Goal: Check status: Check status

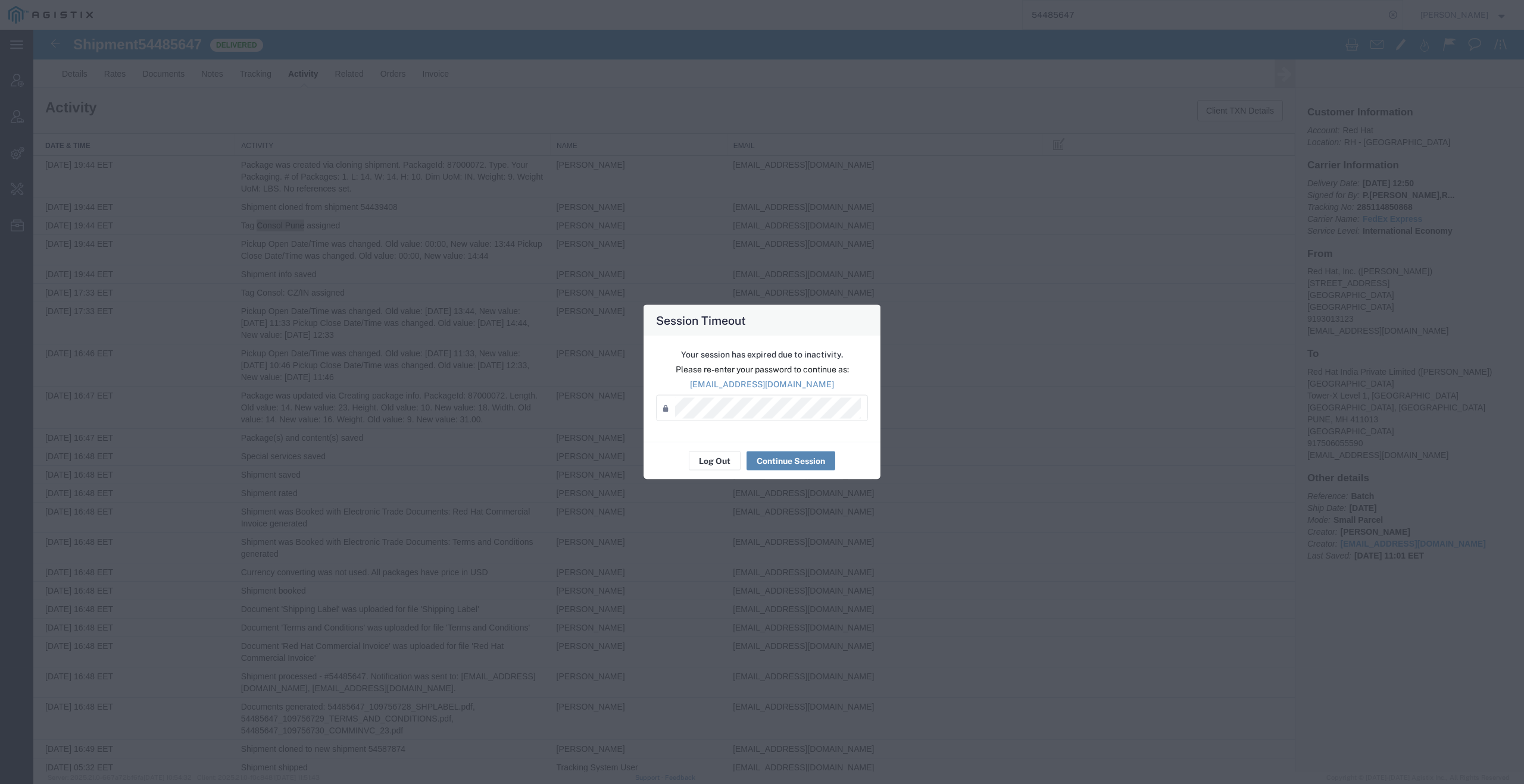
click at [775, 457] on button "Continue Session" at bounding box center [791, 461] width 89 height 19
click at [786, 459] on button "Continue Session" at bounding box center [791, 461] width 89 height 19
click at [773, 455] on button "Continue Session" at bounding box center [791, 461] width 89 height 19
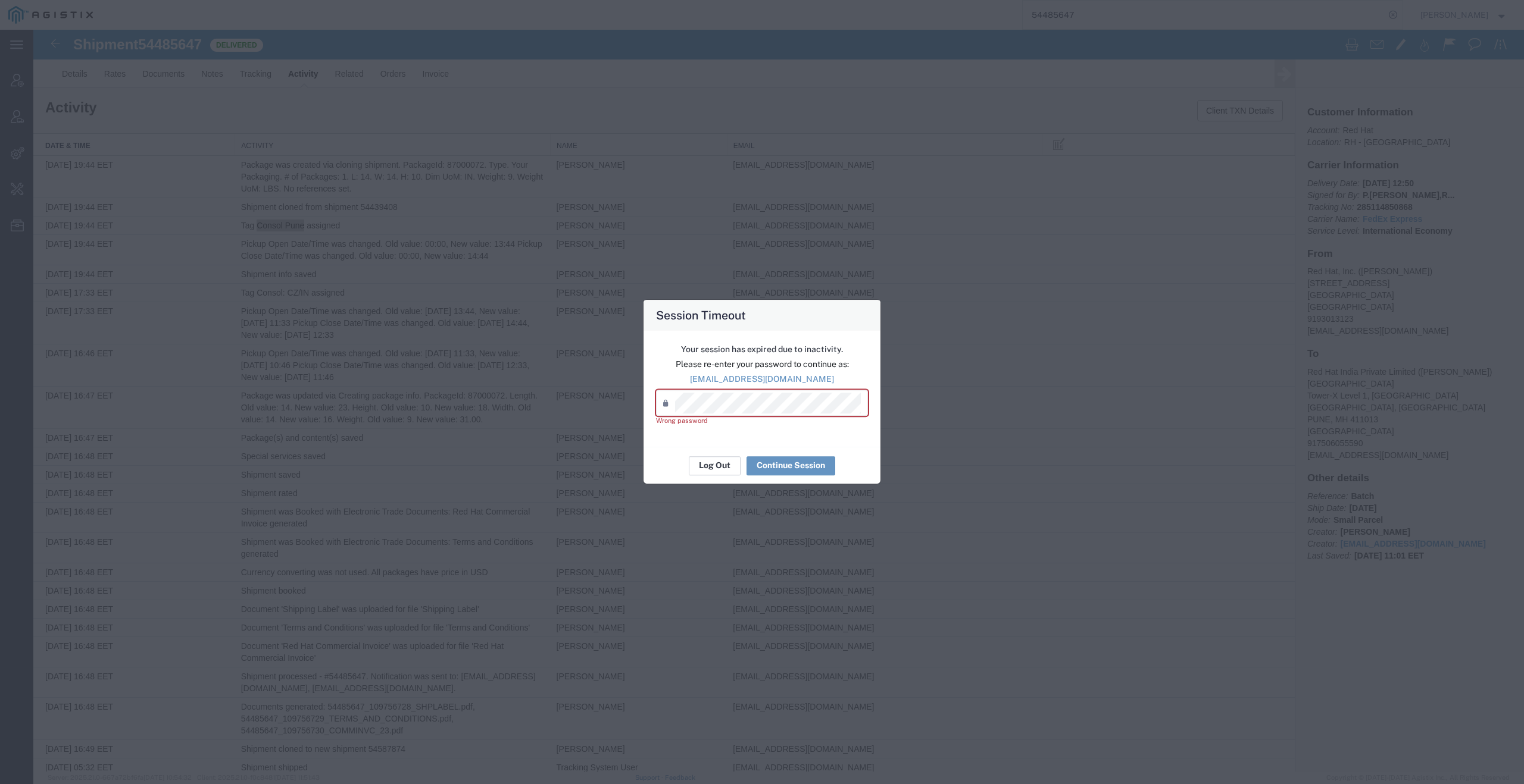
click at [715, 463] on button "Log Out" at bounding box center [714, 465] width 52 height 19
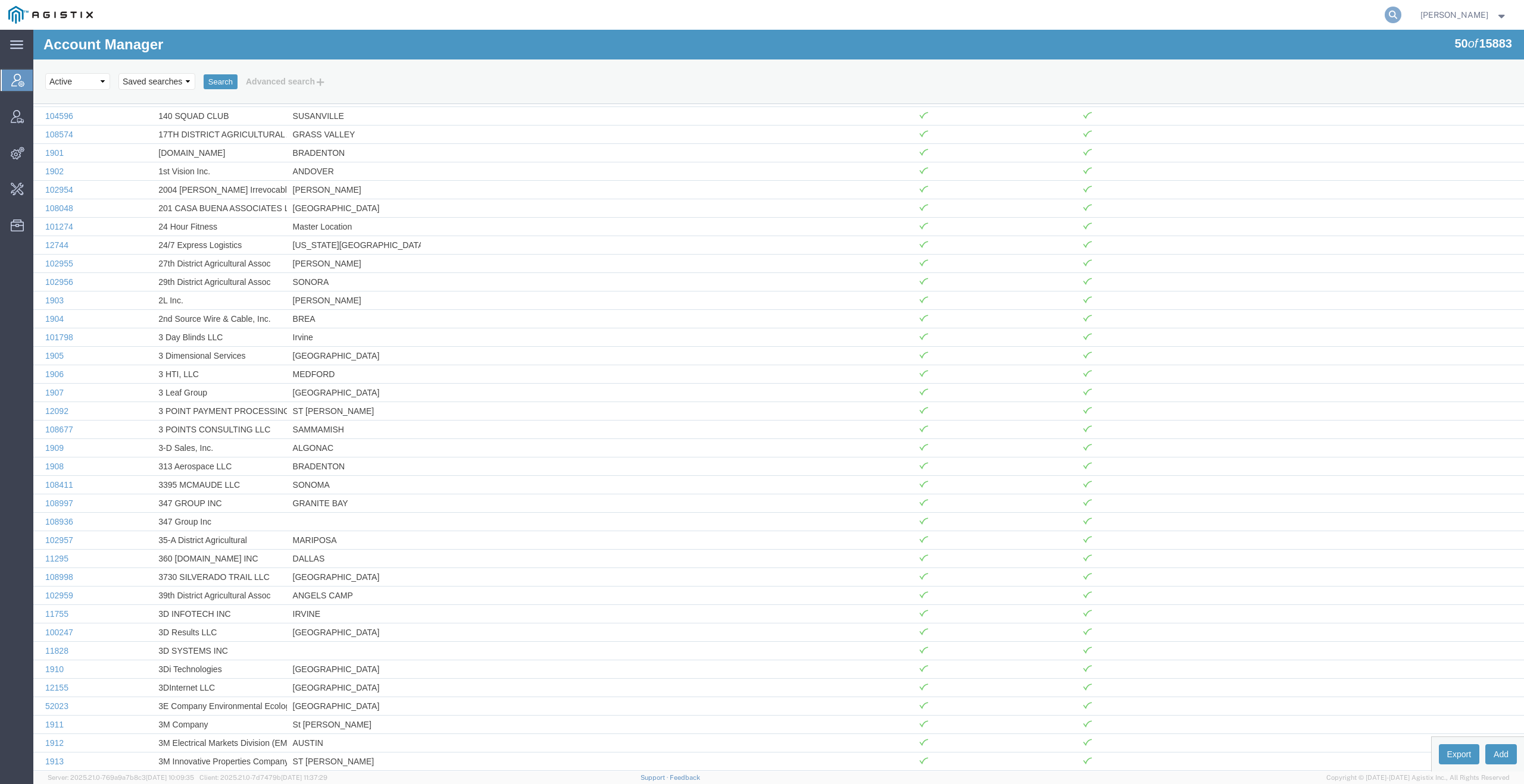
click at [1401, 12] on icon at bounding box center [1393, 14] width 17 height 17
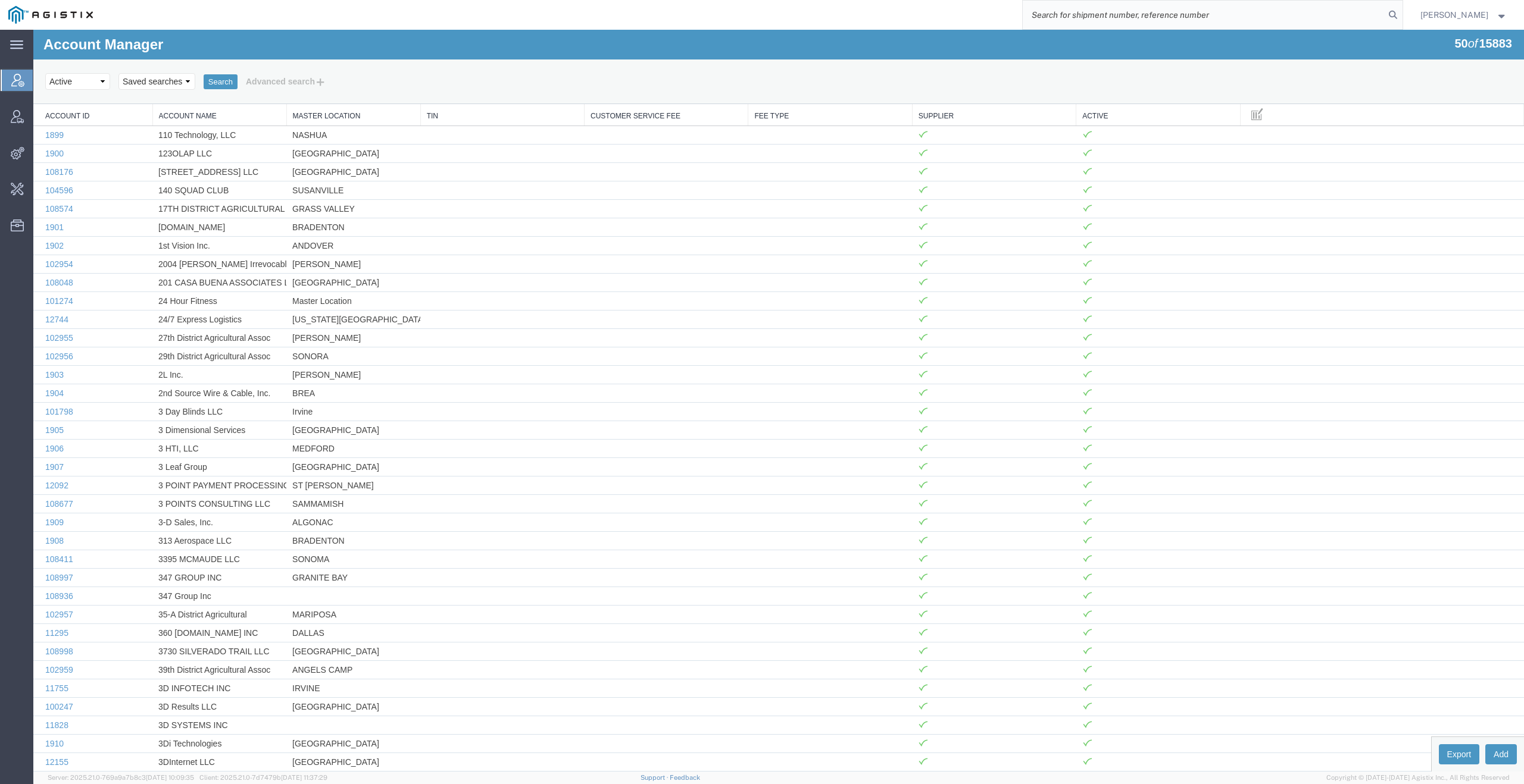
click at [1248, 21] on input "search" at bounding box center [1203, 15] width 362 height 29
paste input "shipment_order_id 55517258"
click at [1112, 13] on input "shipment_order_id 55517258" at bounding box center [1203, 15] width 362 height 29
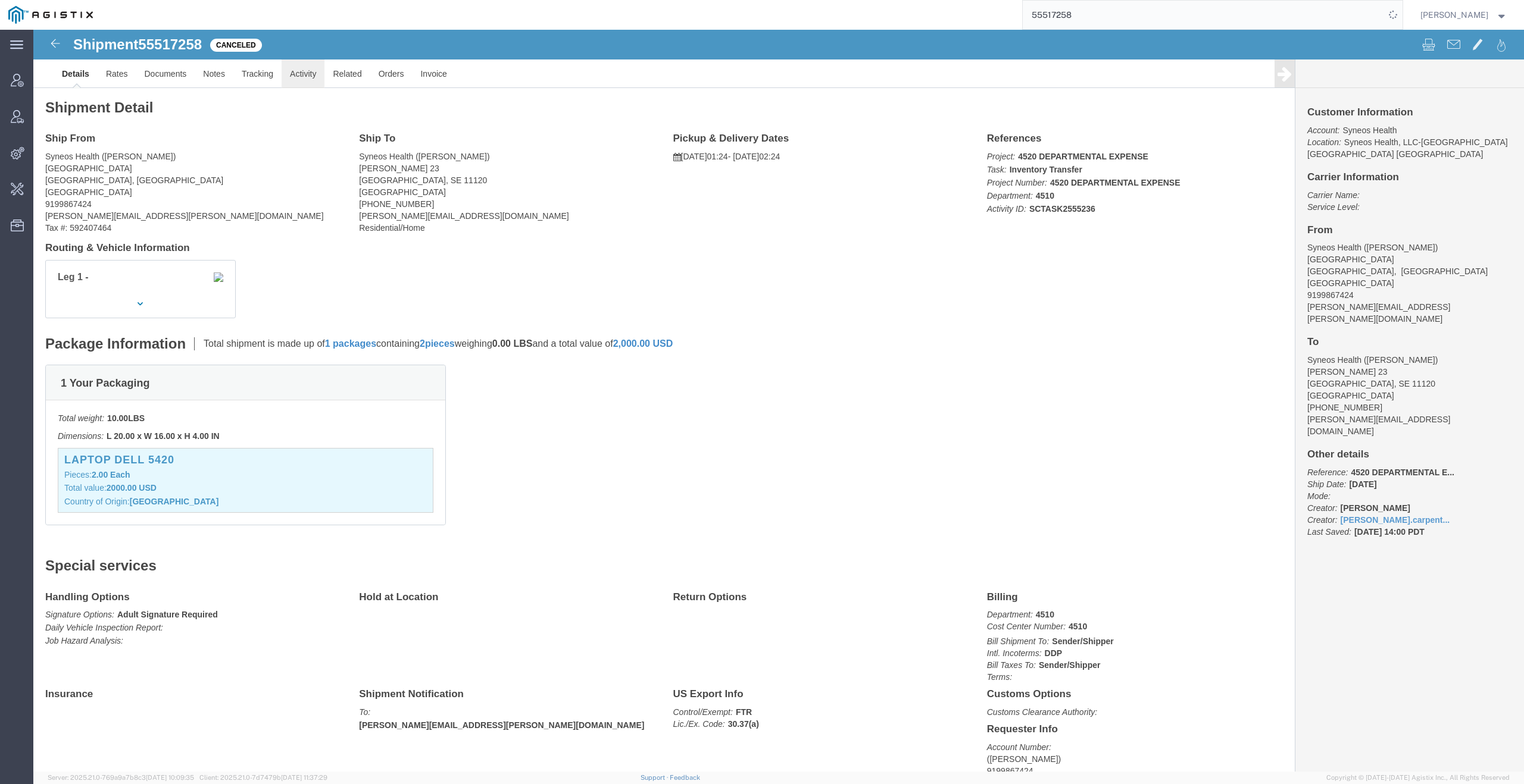
click link "Activity"
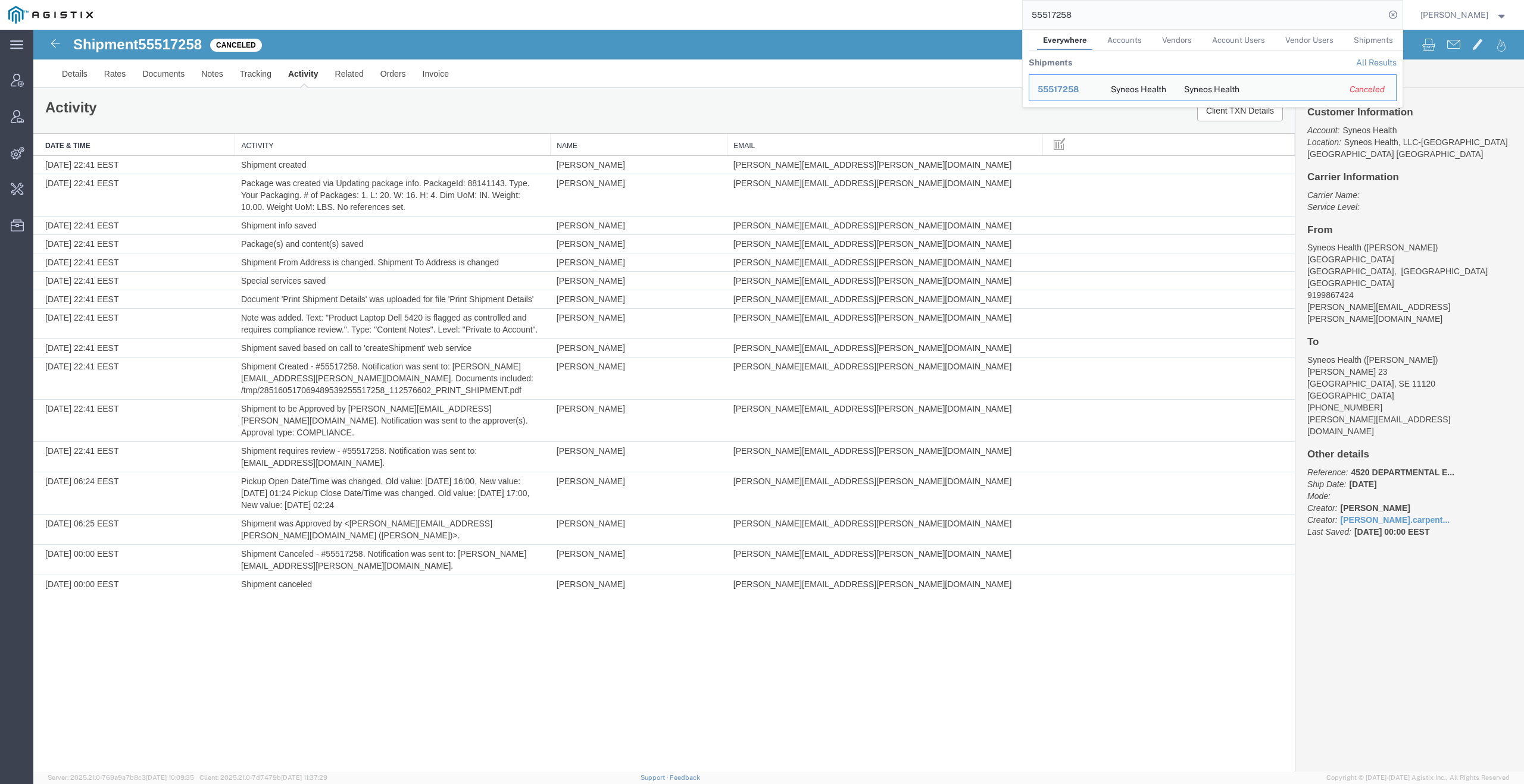
click at [1175, 22] on input "55517258" at bounding box center [1203, 15] width 362 height 29
paste input "shipment_order_id 55367826"
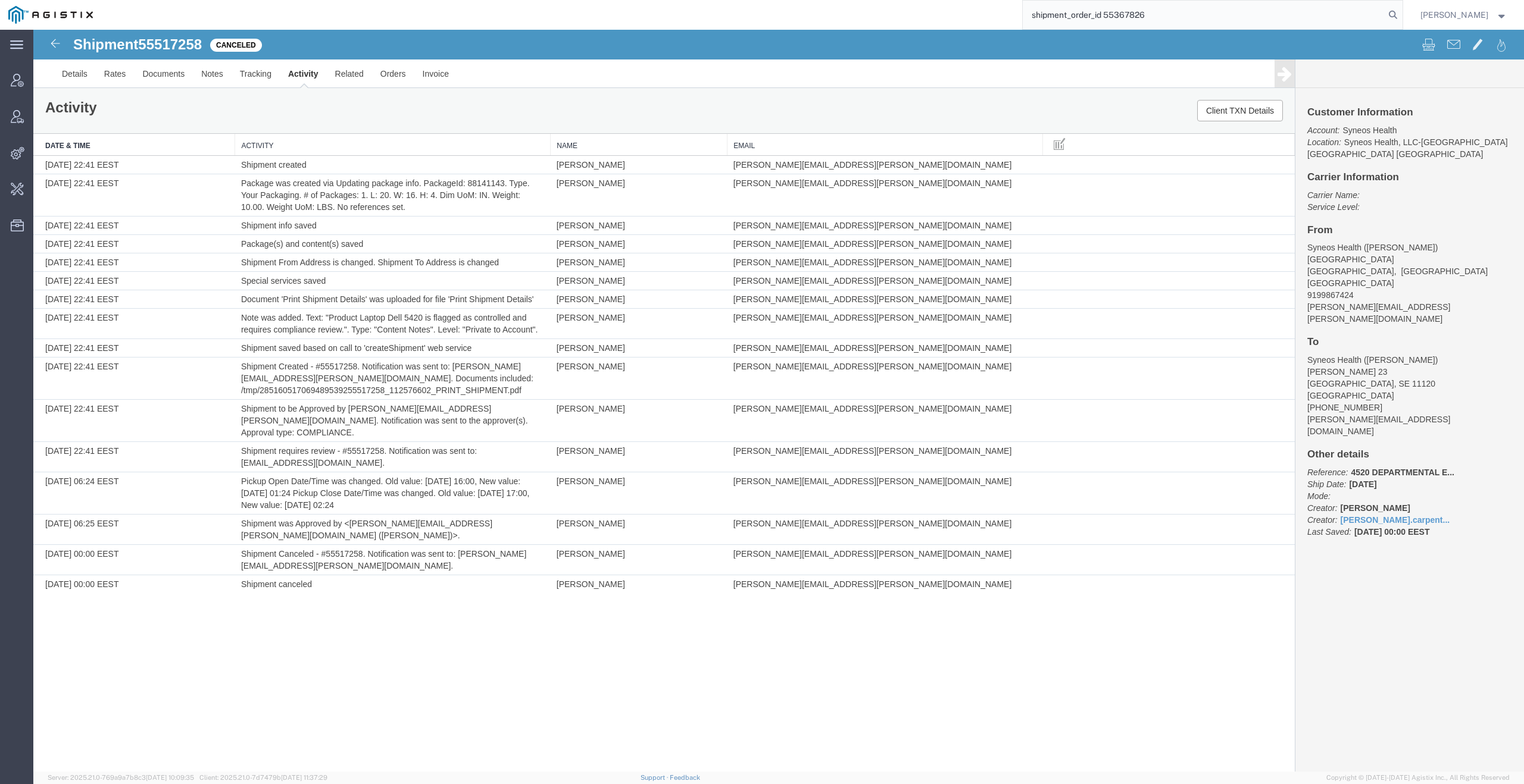
click at [1113, 12] on input "shipment_order_id 55367826" at bounding box center [1203, 15] width 362 height 29
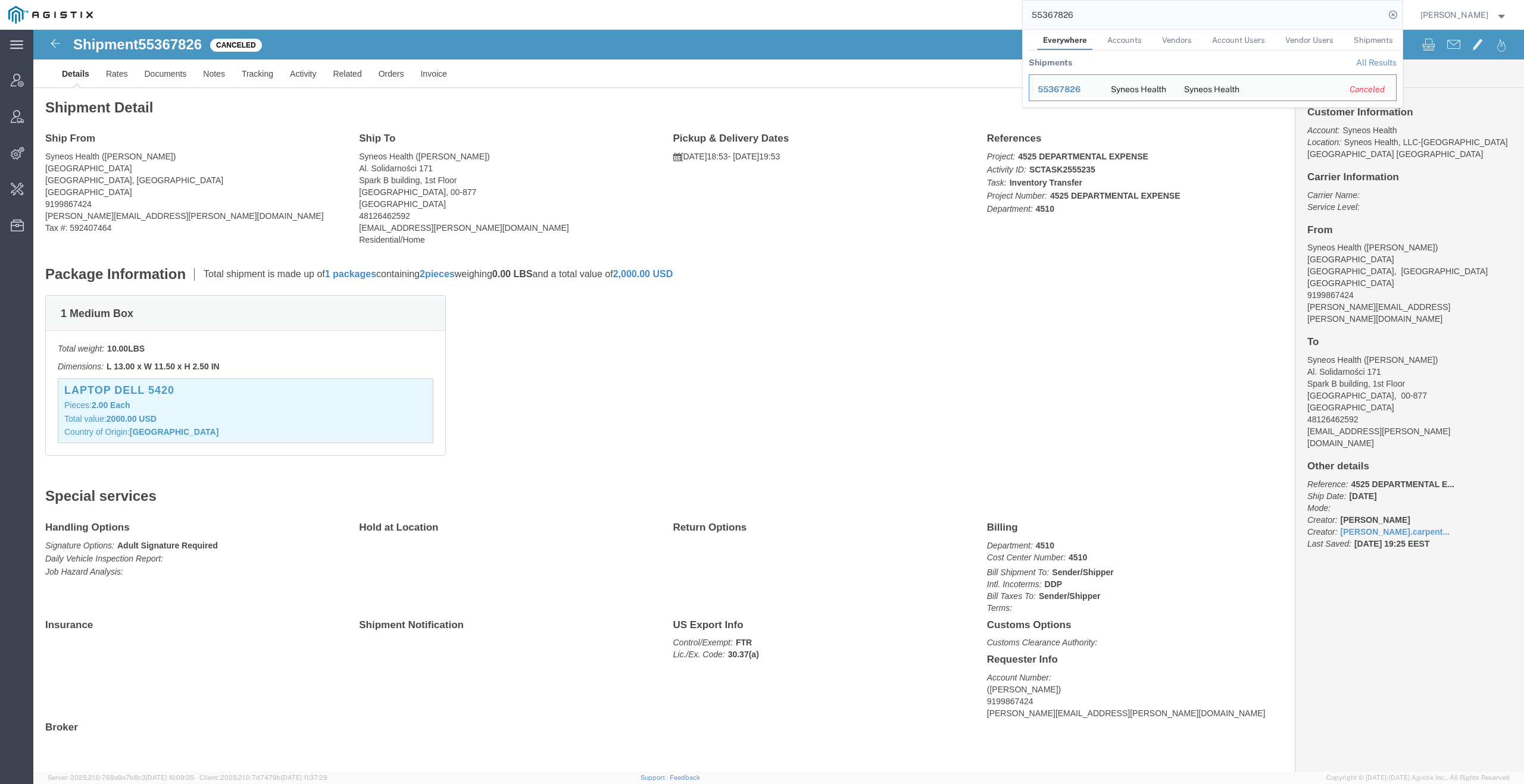
click at [1139, 18] on input "55367826" at bounding box center [1203, 15] width 362 height 29
paste input "shipment_order_id 55367830"
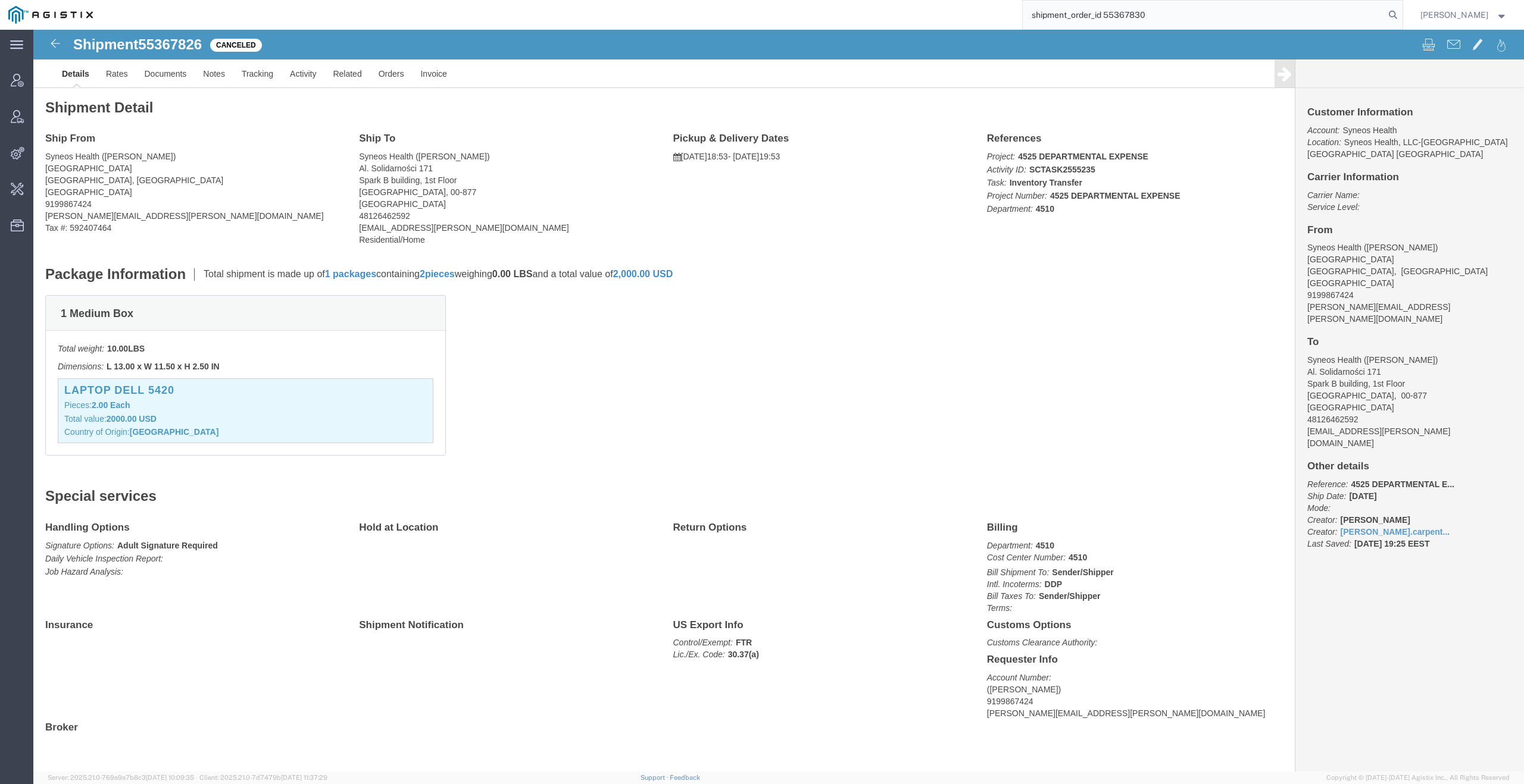
click at [1112, 14] on input "shipment_order_id 55367830" at bounding box center [1203, 15] width 362 height 29
type input "55367830"
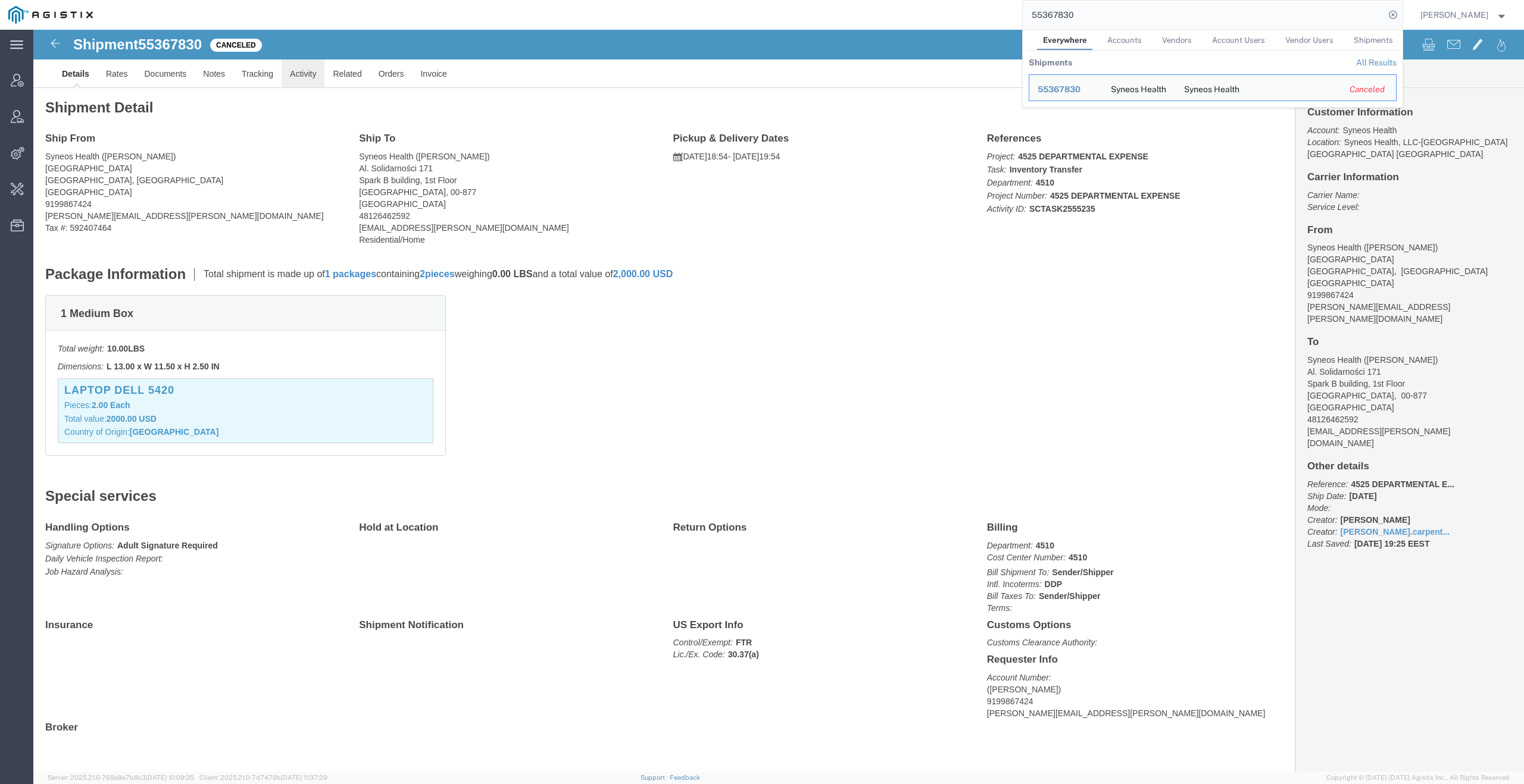
click link "Activity"
